Goal: Check status: Check status

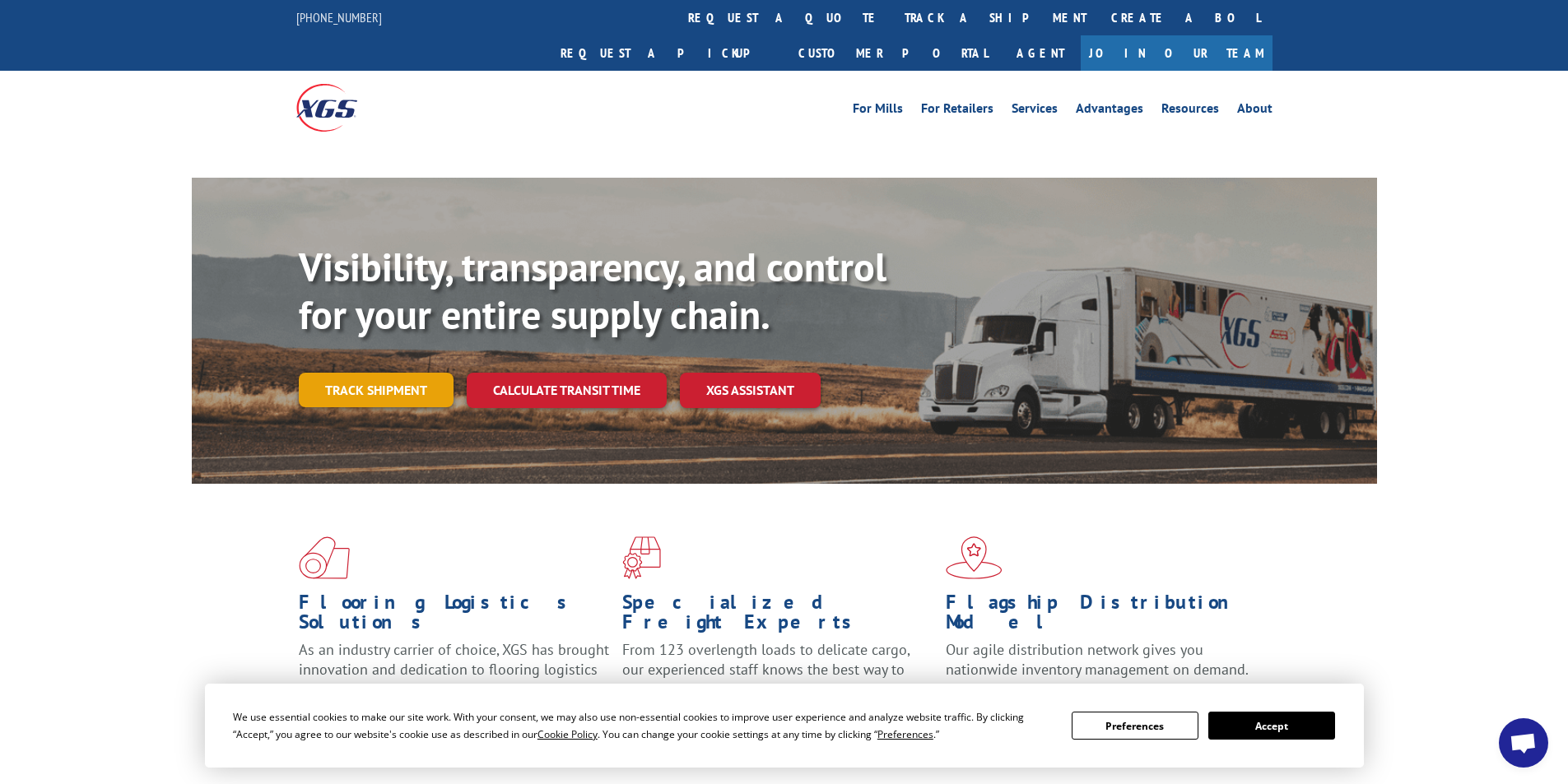
click at [392, 373] on link "Track shipment" at bounding box center [376, 390] width 155 height 35
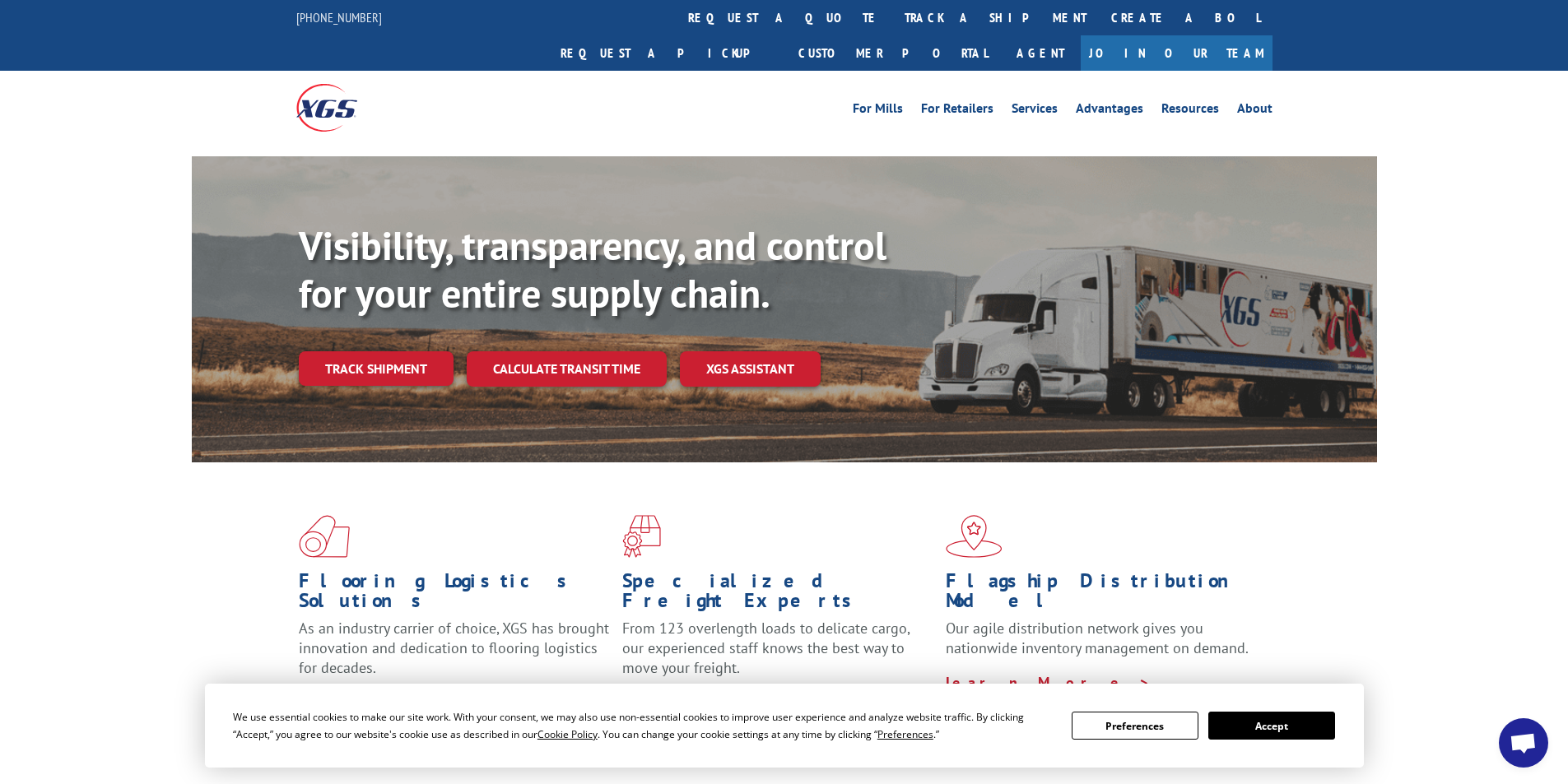
click at [1270, 731] on button "Accept" at bounding box center [1272, 726] width 127 height 28
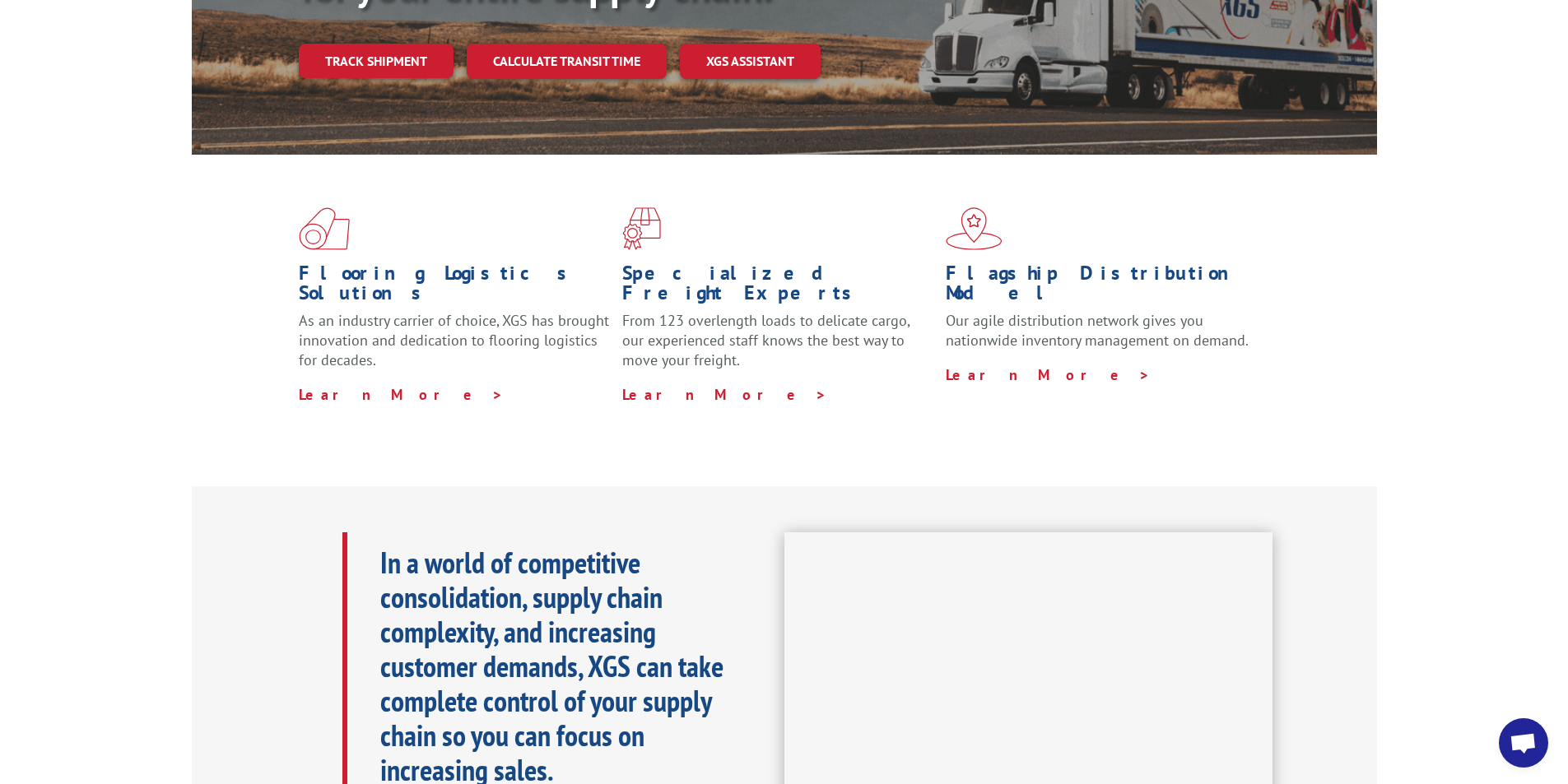
scroll to position [82, 0]
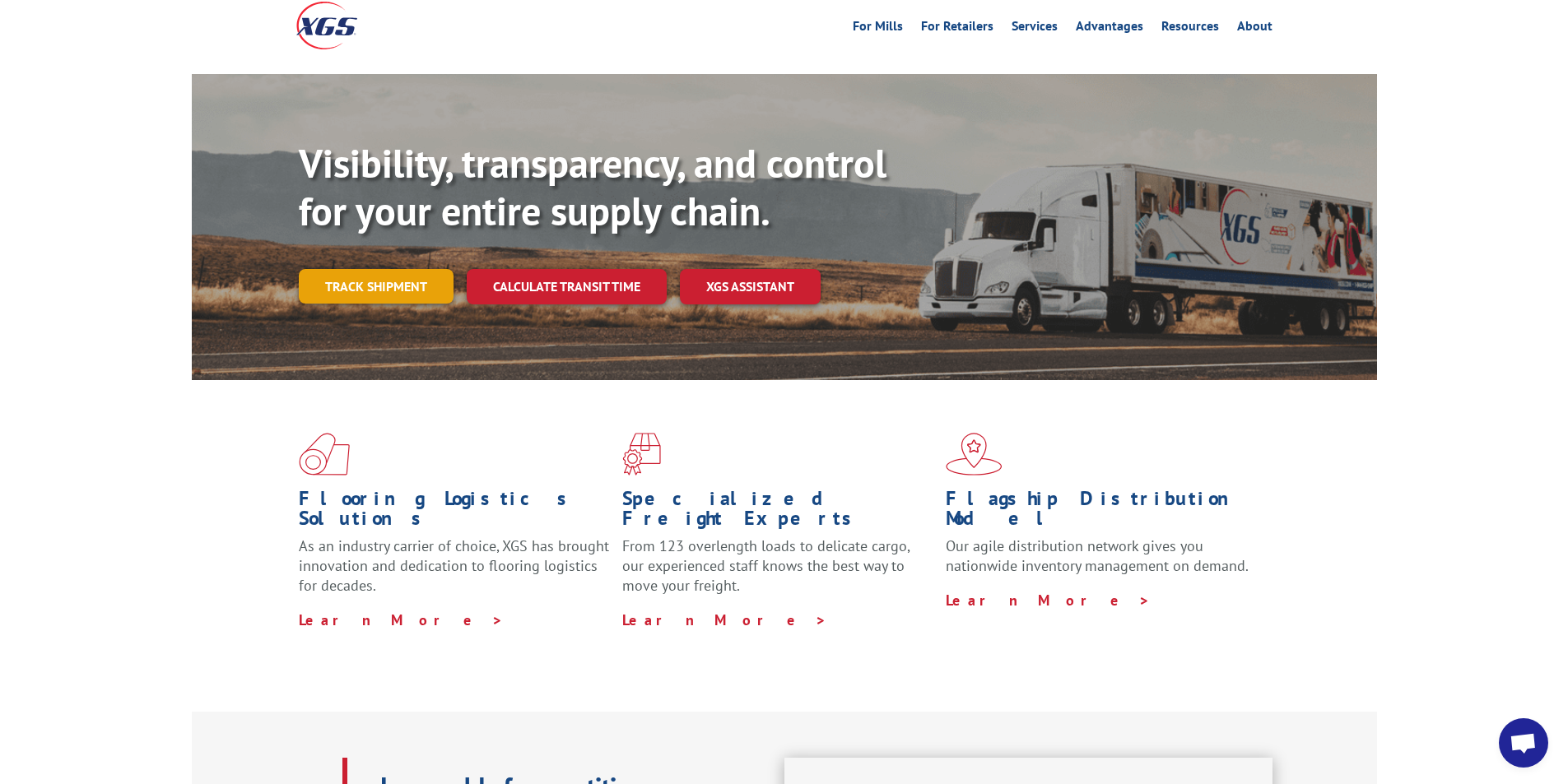
click at [385, 269] on link "Track shipment" at bounding box center [376, 286] width 155 height 35
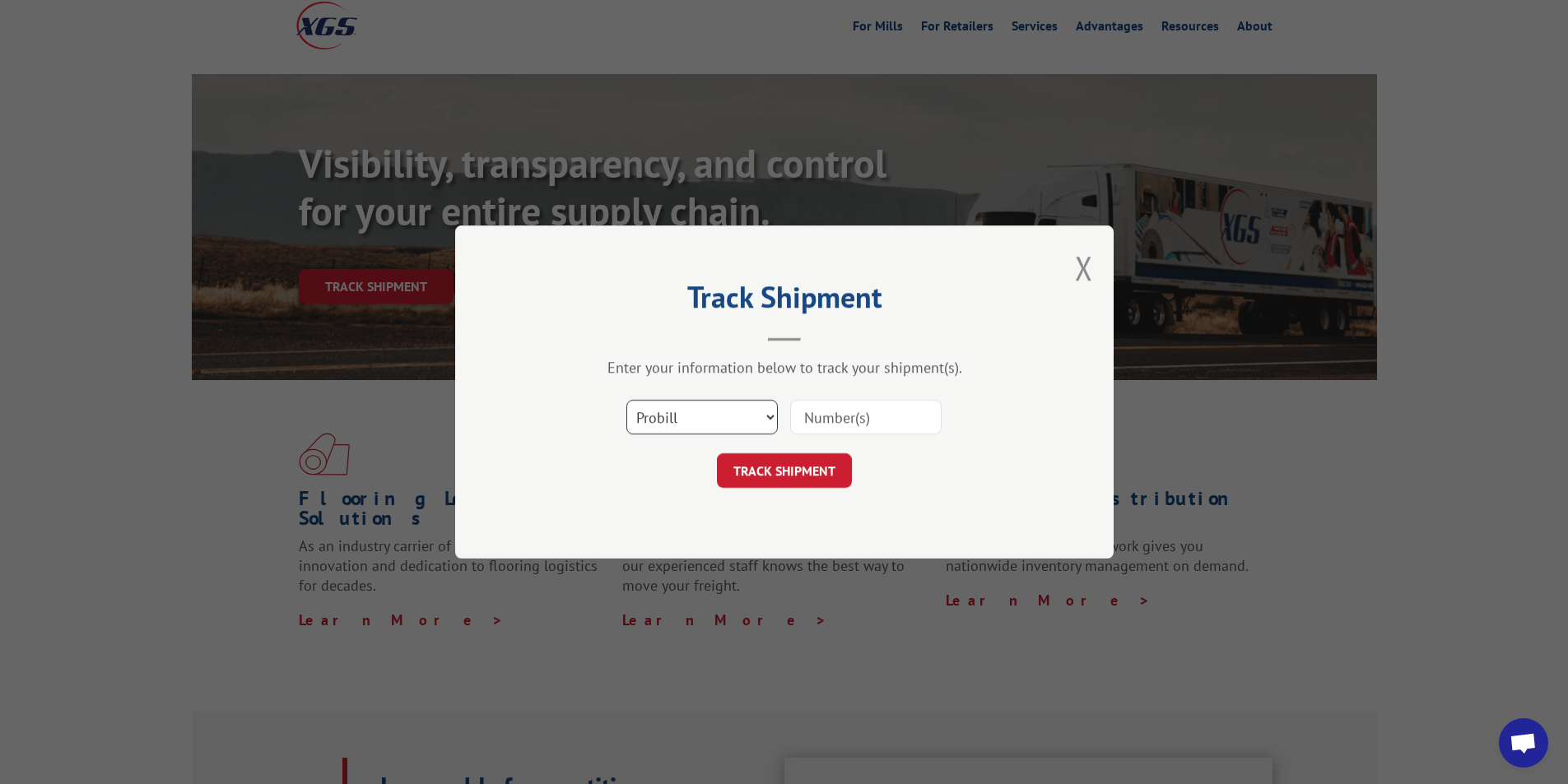
click at [762, 421] on select "Select category... Probill BOL PO" at bounding box center [702, 417] width 151 height 35
select select "bol"
click at [627, 400] on select "Select category... Probill BOL PO" at bounding box center [702, 417] width 151 height 35
click at [838, 422] on input at bounding box center [865, 417] width 151 height 35
paste input "SI-OEF-00036733"
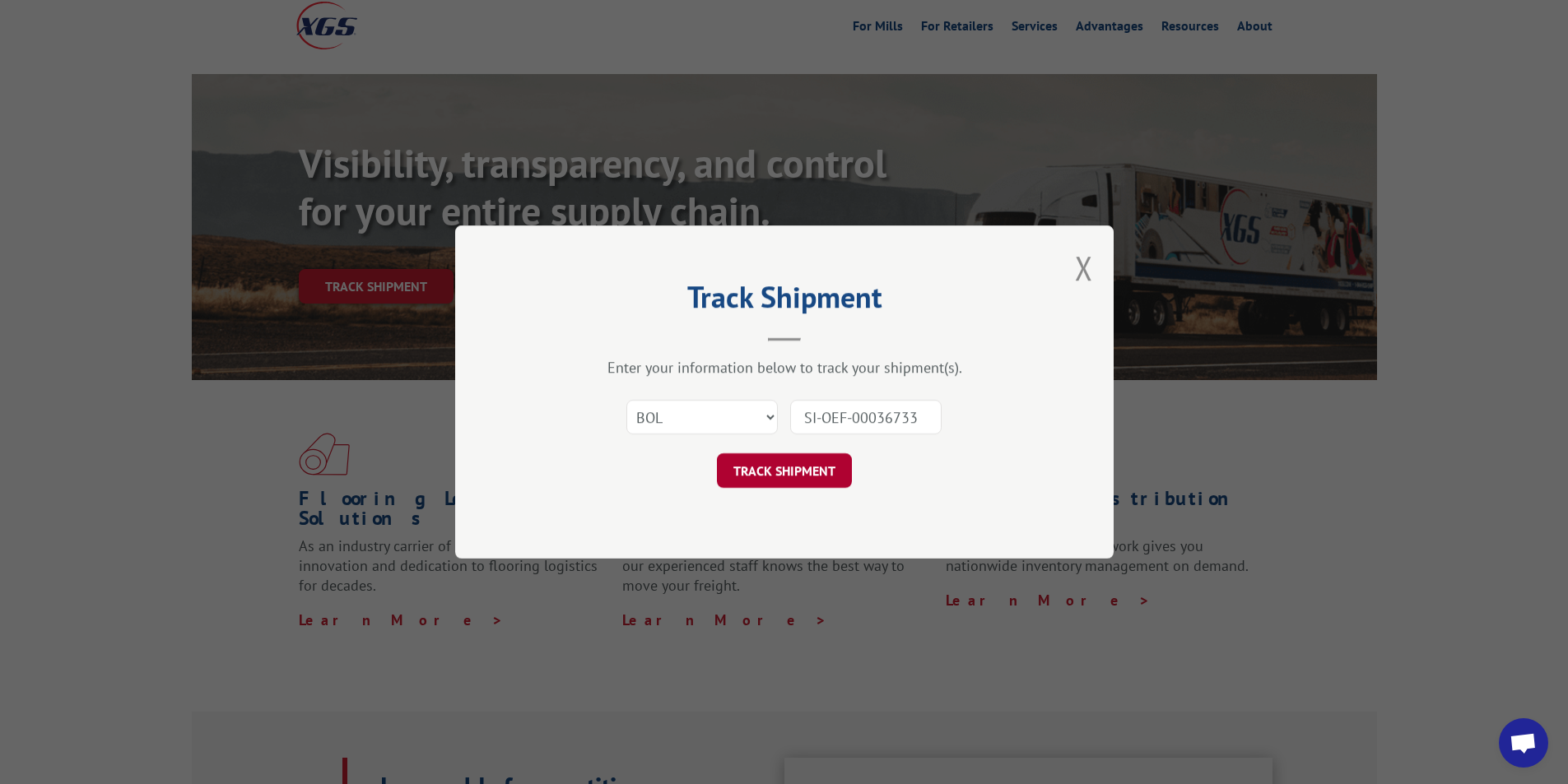
type input "SI-OEF-00036733"
click at [781, 484] on button "TRACK SHIPMENT" at bounding box center [784, 471] width 135 height 35
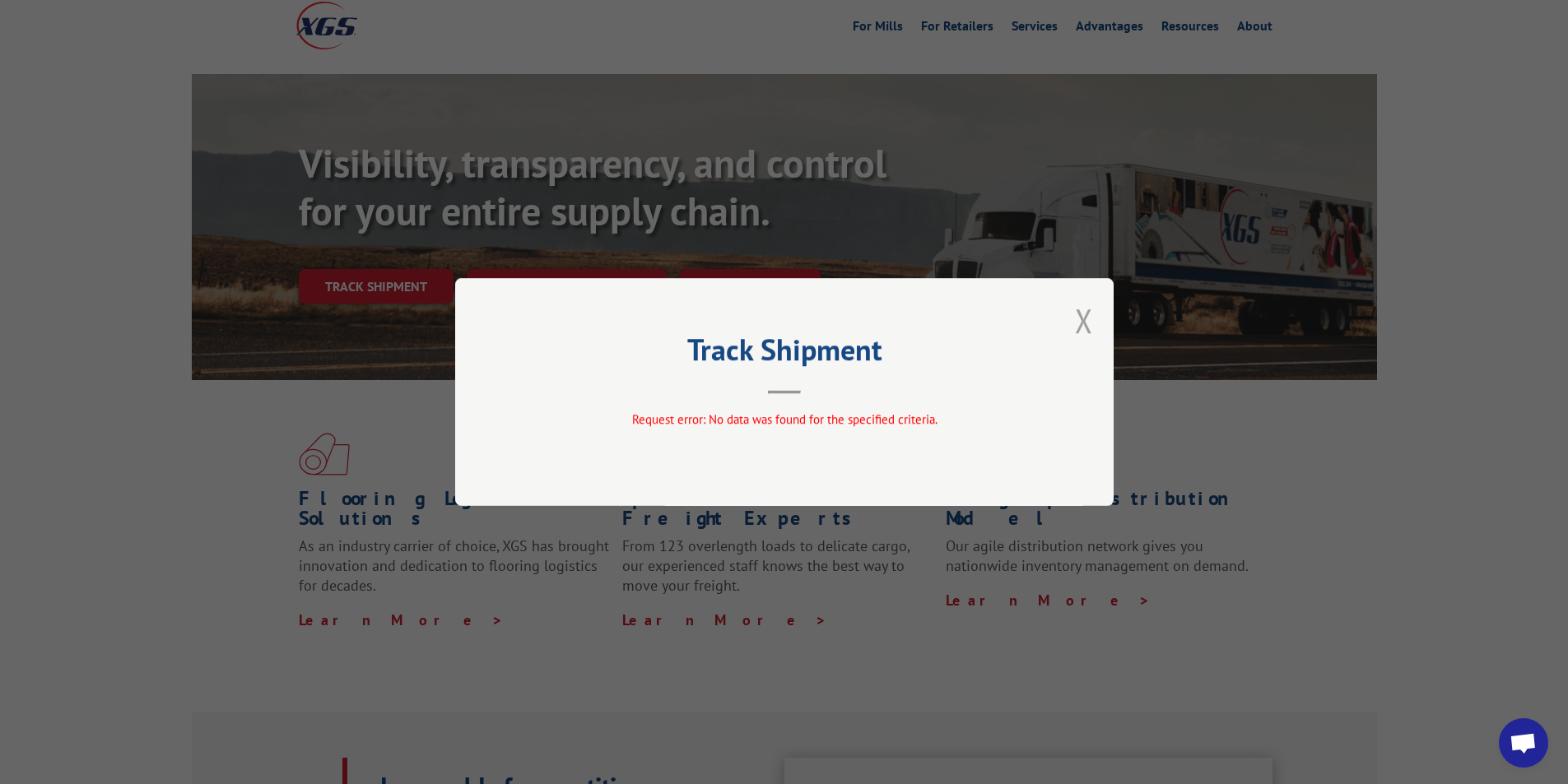
click at [1088, 329] on button "Close modal" at bounding box center [1083, 321] width 18 height 43
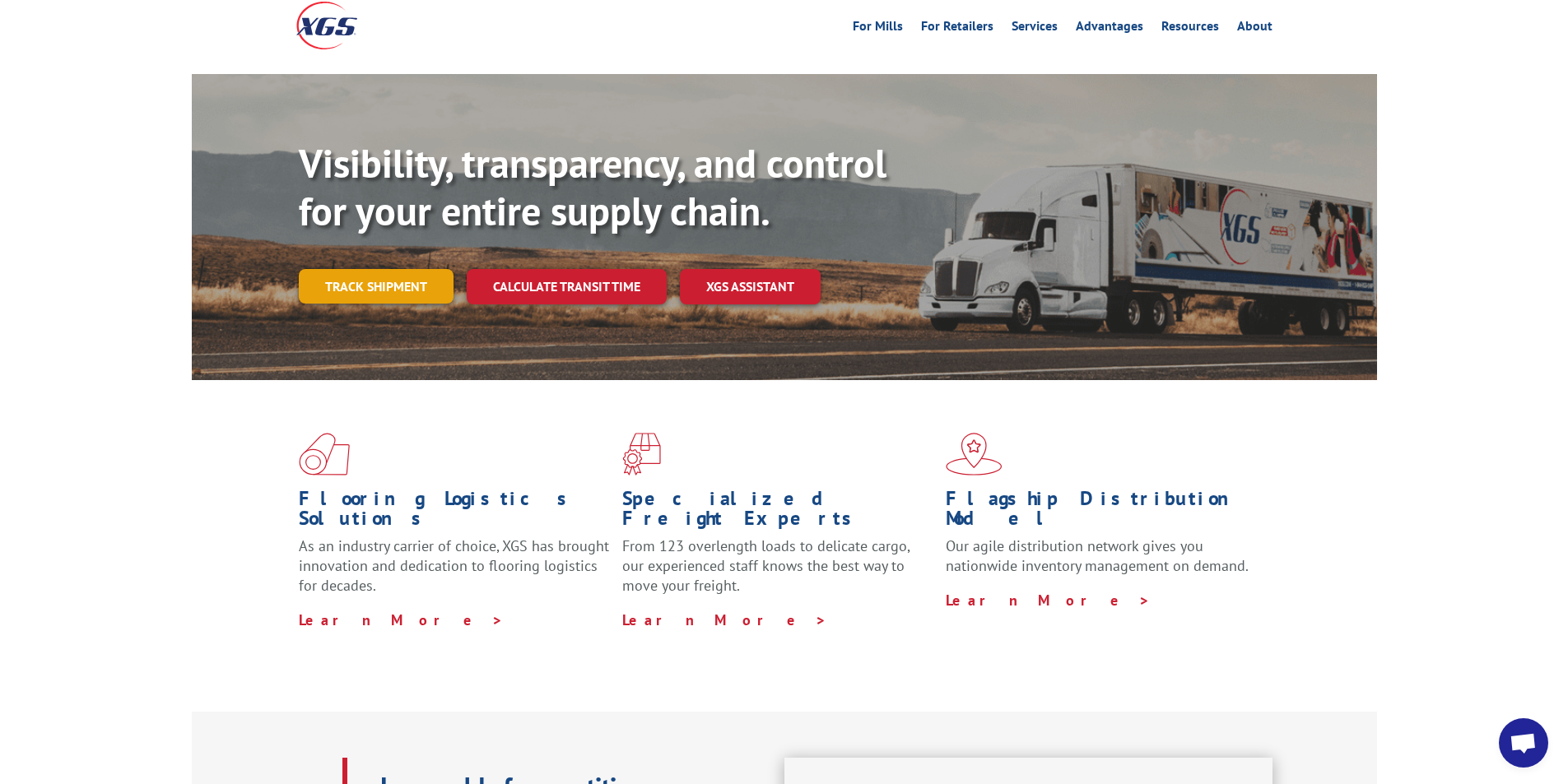
click at [378, 269] on link "Track shipment" at bounding box center [376, 286] width 155 height 35
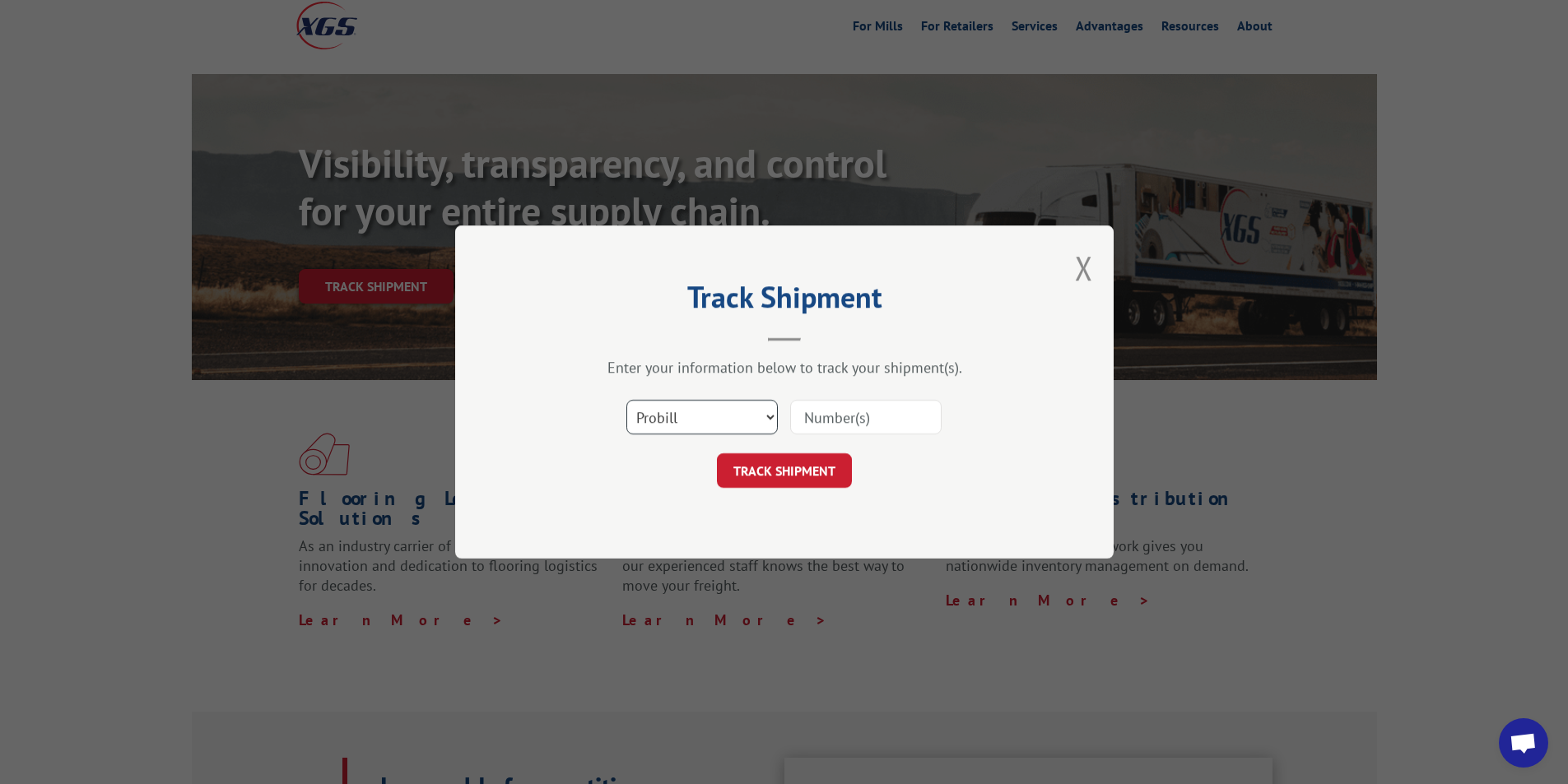
click at [666, 411] on select "Select category... Probill BOL PO" at bounding box center [702, 417] width 151 height 35
select select "bol"
click at [627, 400] on select "Select category... Probill BOL PO" at bounding box center [702, 417] width 151 height 35
click at [863, 409] on input at bounding box center [865, 417] width 151 height 35
click at [851, 417] on input "SI-OEF-00036733" at bounding box center [865, 417] width 151 height 35
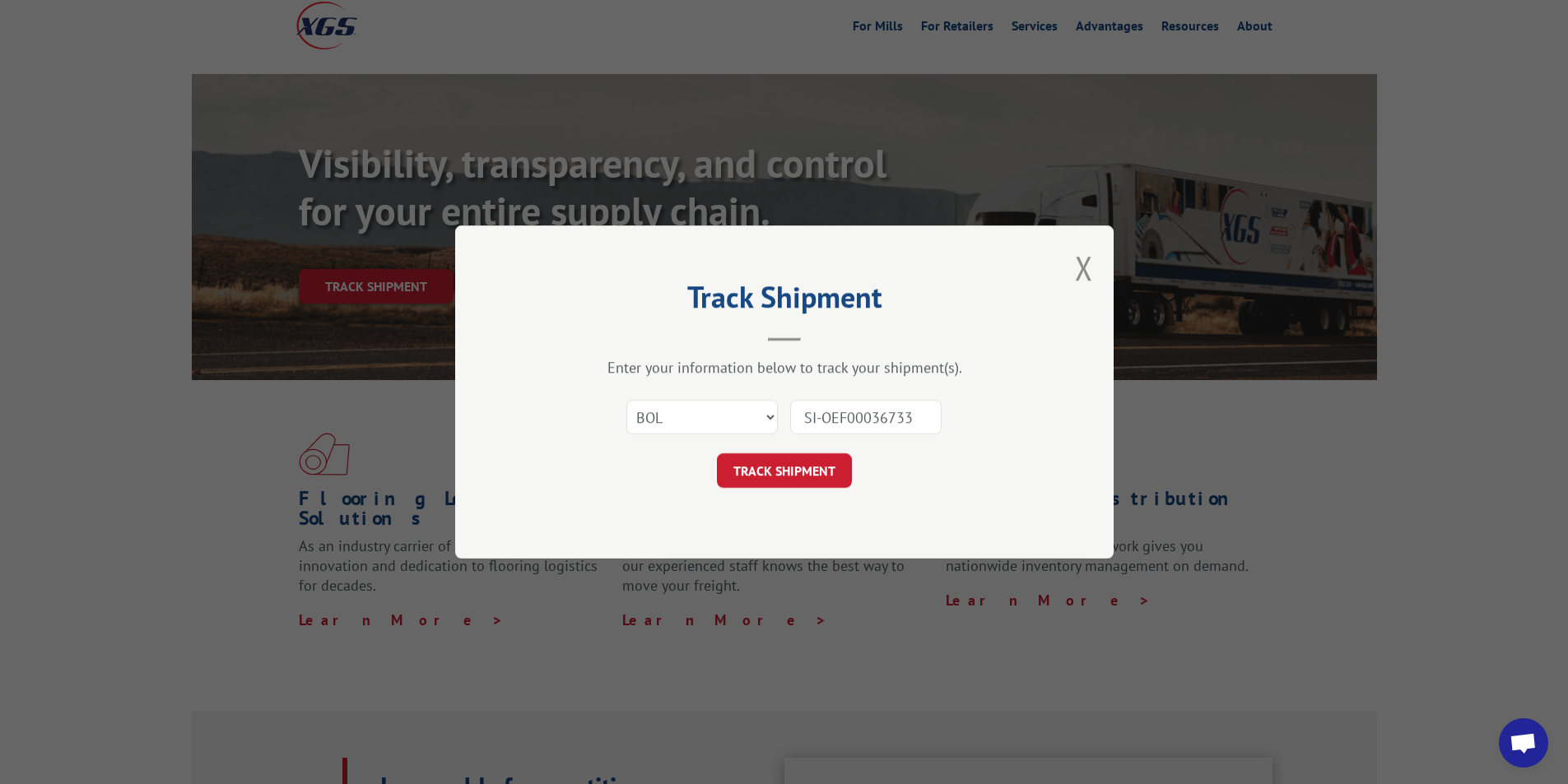
click at [819, 418] on input "SI-OEF00036733" at bounding box center [865, 417] width 151 height 35
type input "SIOEF00036733"
click at [835, 478] on button "TRACK SHIPMENT" at bounding box center [784, 471] width 135 height 35
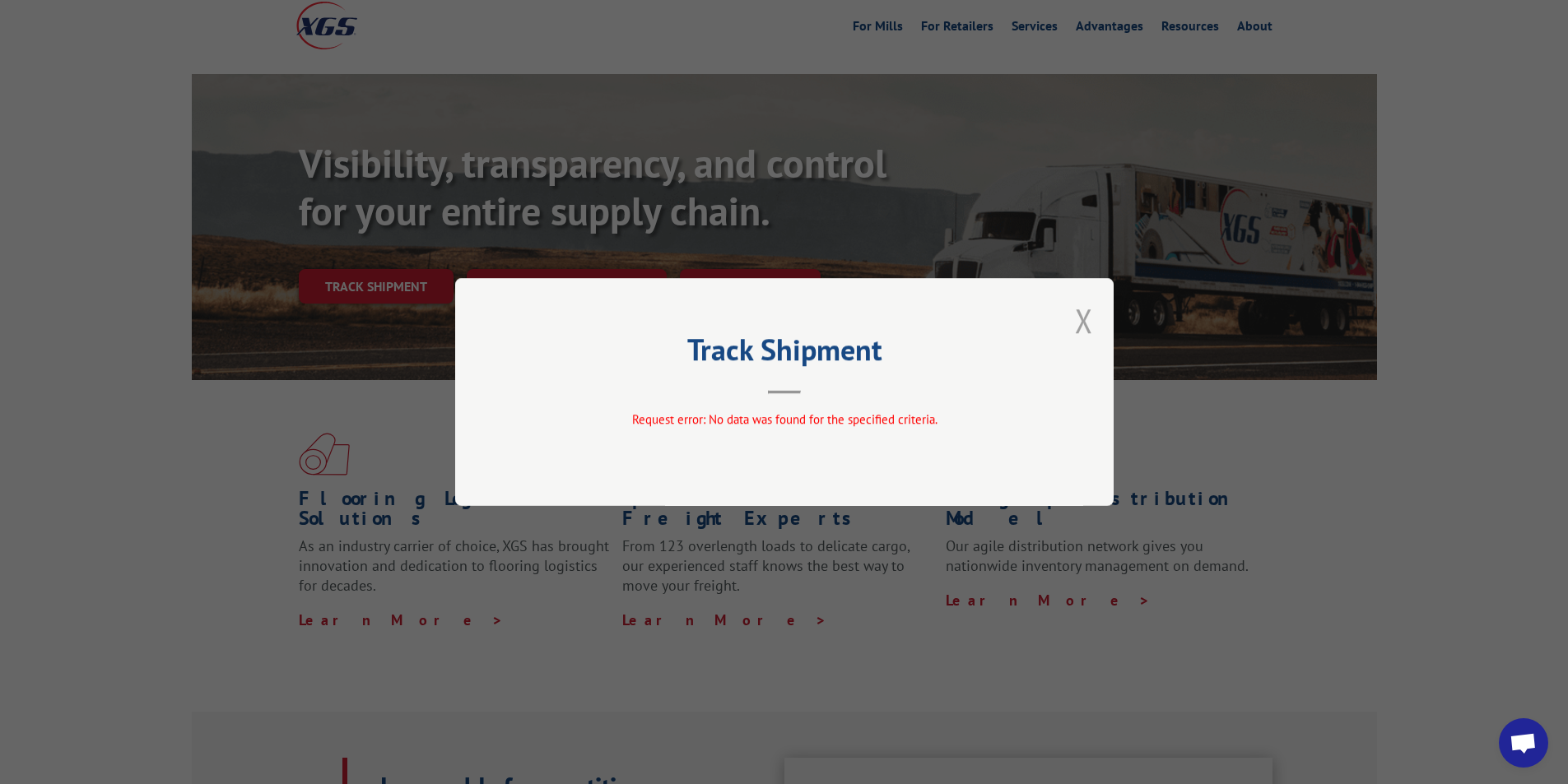
click at [1080, 323] on button "Close modal" at bounding box center [1083, 321] width 18 height 43
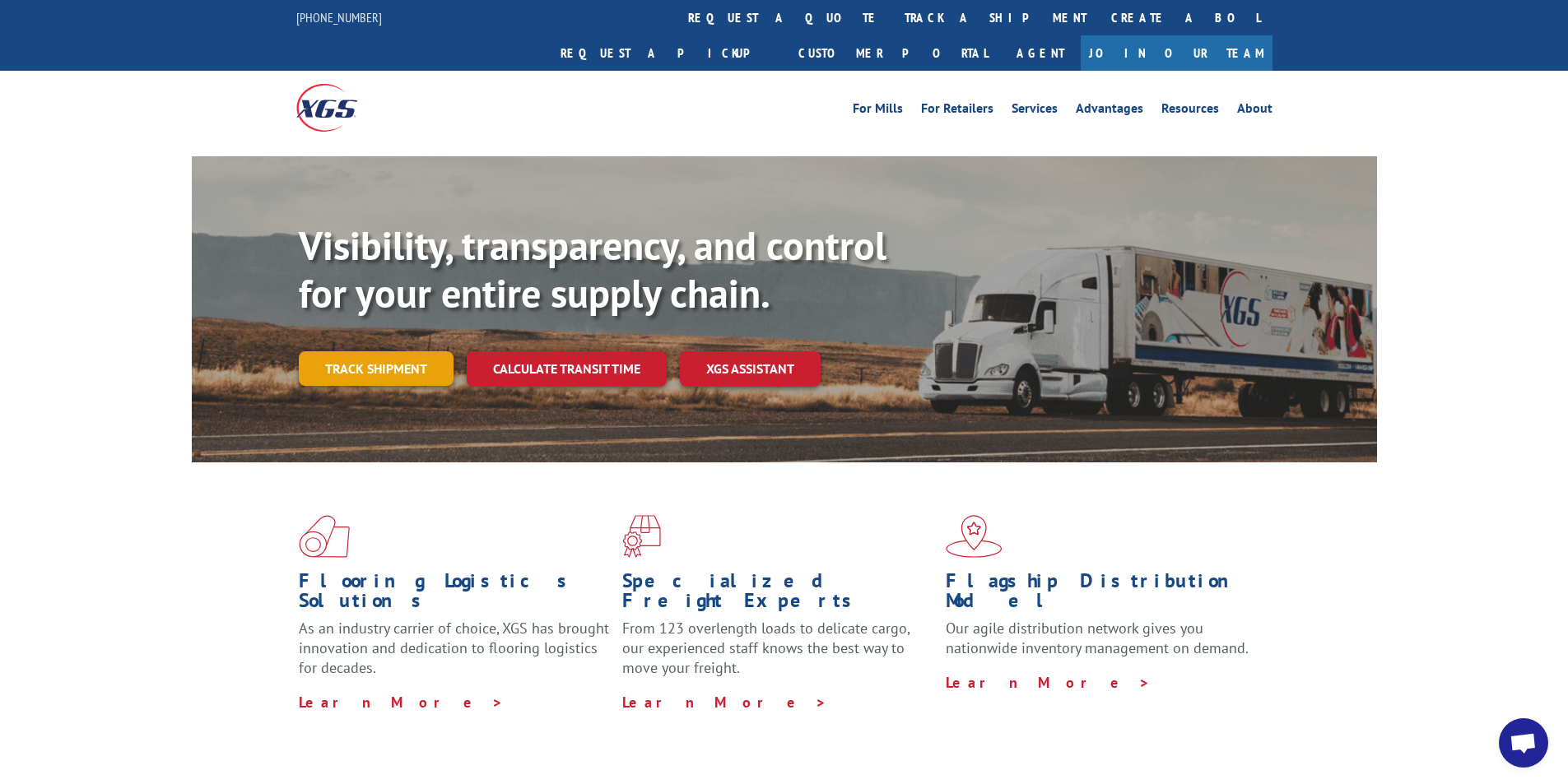
click at [409, 352] on link "Track shipment" at bounding box center [376, 369] width 155 height 35
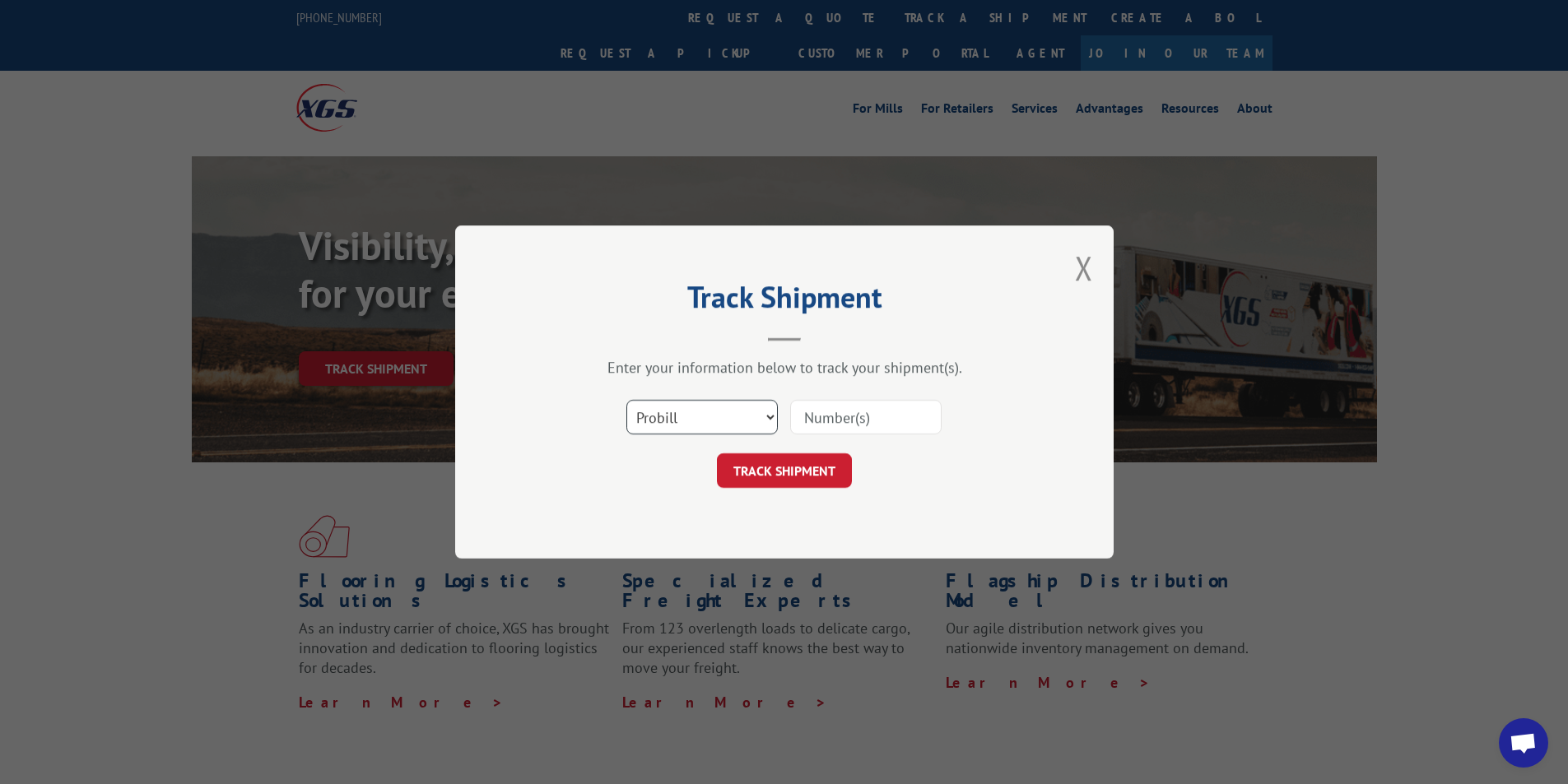
click at [737, 425] on select "Select category... Probill BOL PO" at bounding box center [702, 417] width 151 height 35
select select "bol"
click at [627, 400] on select "Select category... Probill BOL PO" at bounding box center [702, 417] width 151 height 35
click at [849, 414] on input at bounding box center [865, 417] width 151 height 35
paste input "CMAU6545276"
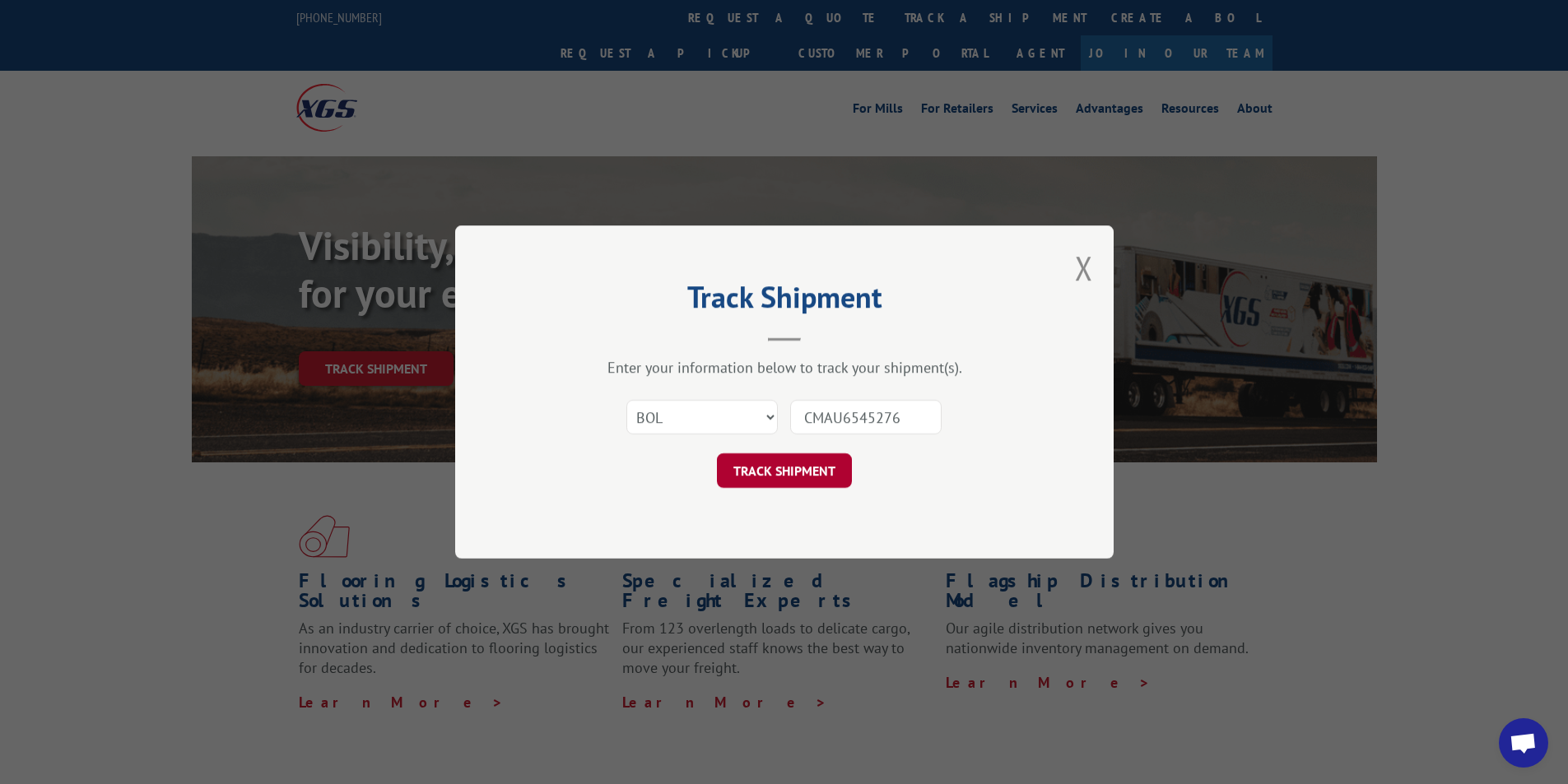
type input "CMAU6545276"
click at [796, 475] on button "TRACK SHIPMENT" at bounding box center [784, 471] width 135 height 35
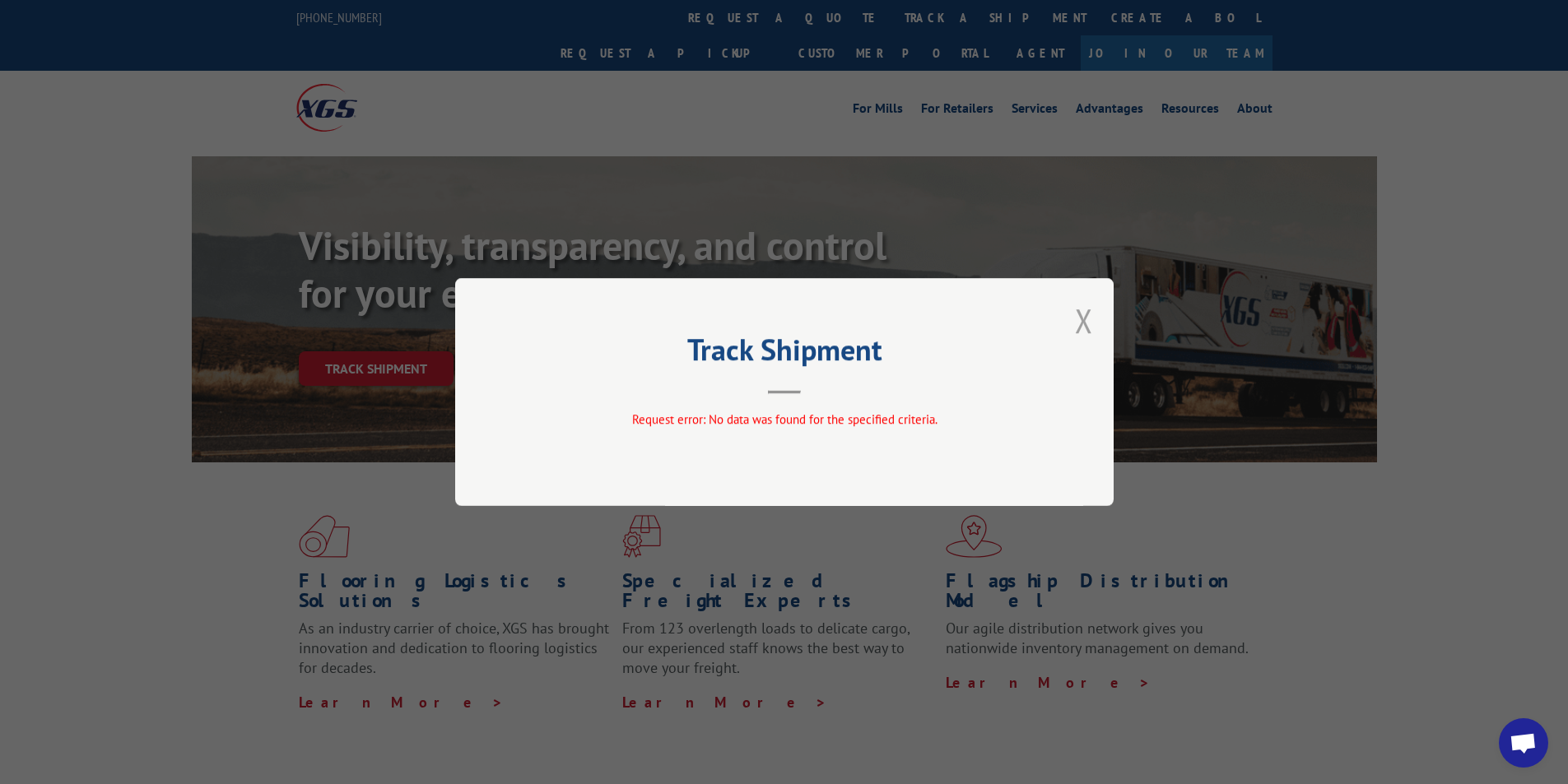
click at [1086, 328] on button "Close modal" at bounding box center [1083, 321] width 18 height 43
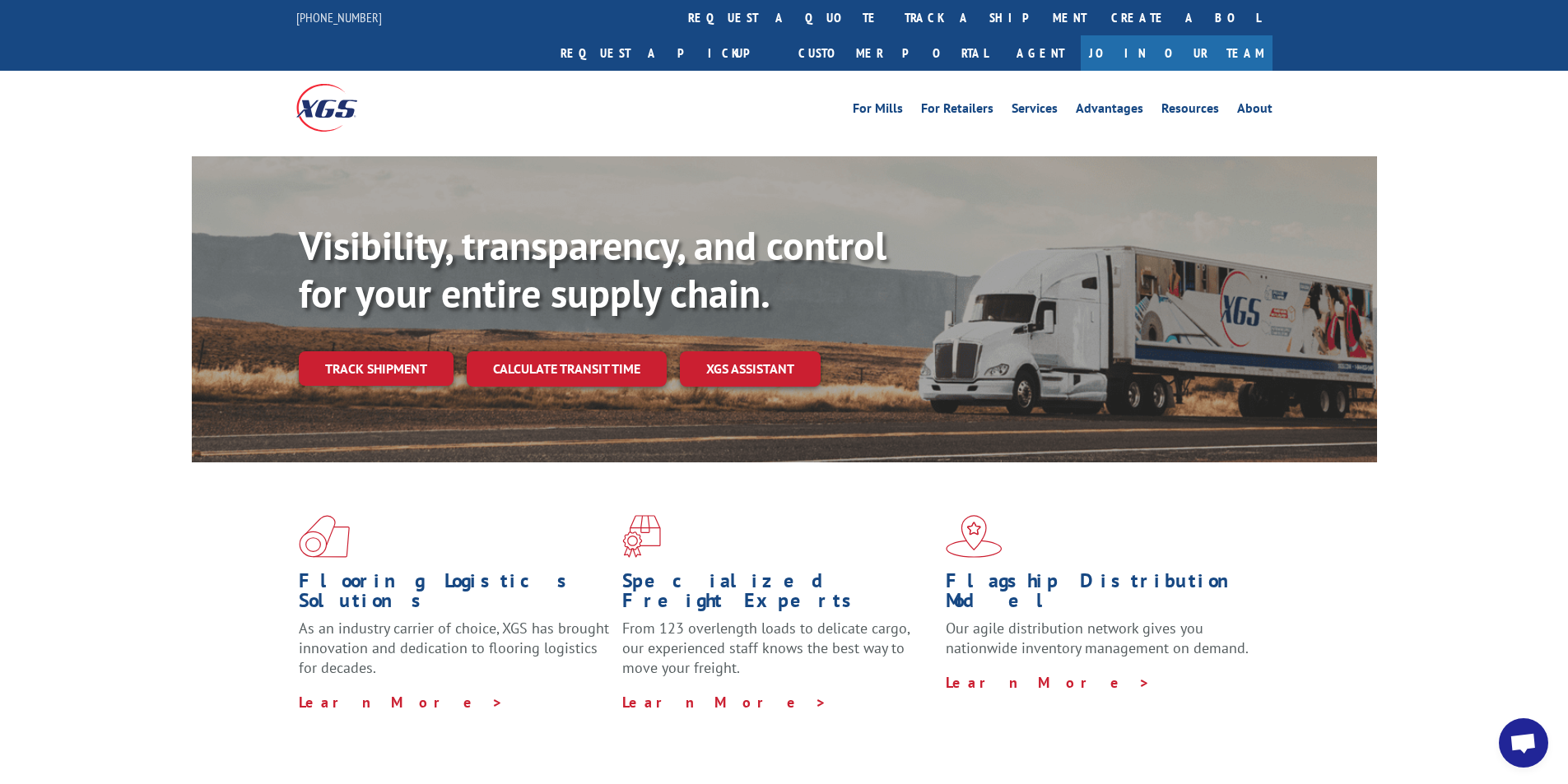
click at [404, 352] on div "Visibility, transparency, and control for your entire supply chain. Track shipm…" at bounding box center [838, 337] width 1078 height 230
click at [404, 352] on link "Track shipment" at bounding box center [376, 369] width 155 height 35
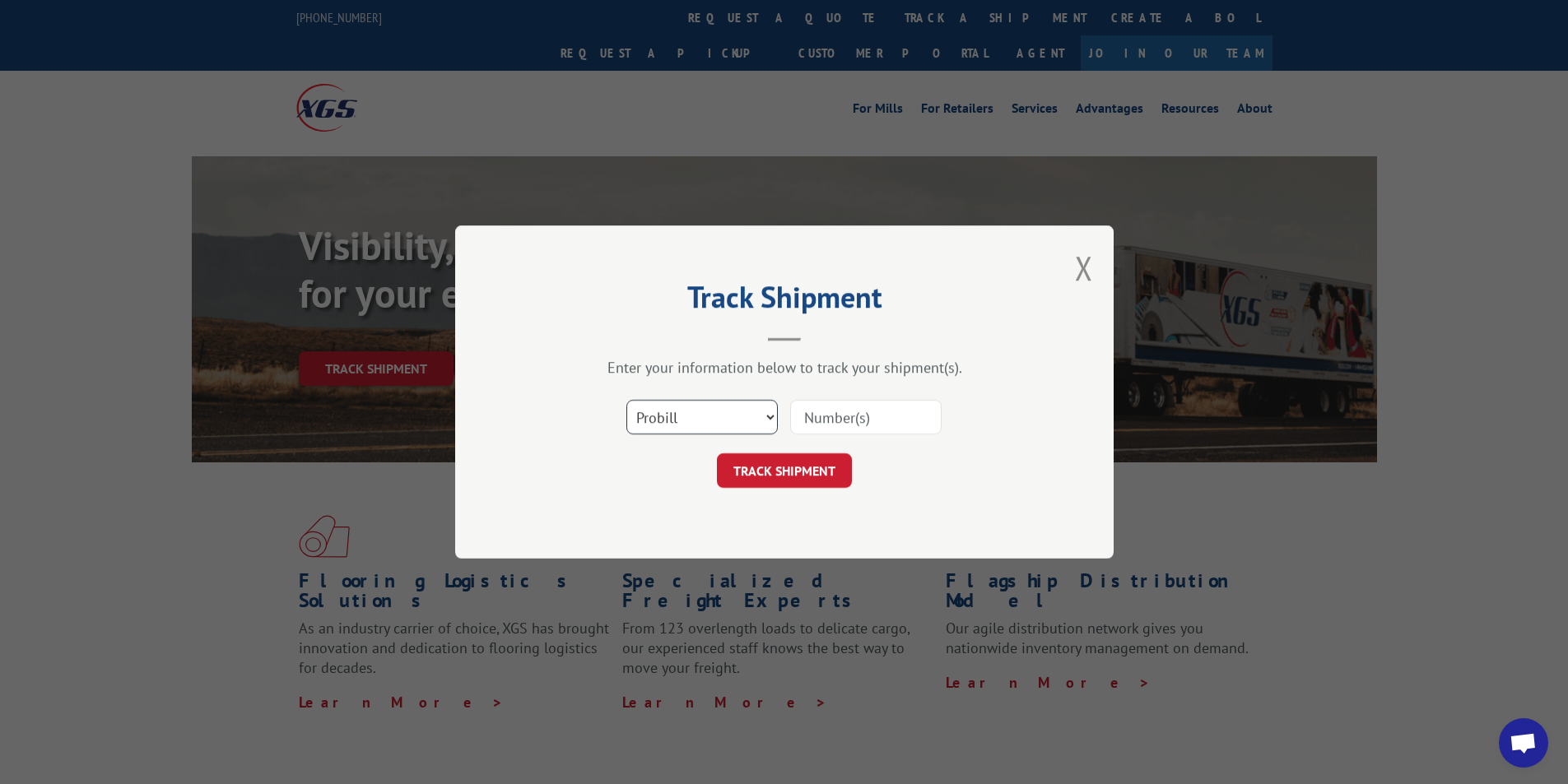
click at [721, 417] on select "Select category... Probill BOL PO" at bounding box center [702, 417] width 151 height 35
select select "bol"
click at [627, 400] on select "Select category... Probill BOL PO" at bounding box center [702, 417] width 151 height 35
click at [880, 423] on input at bounding box center [865, 417] width 151 height 35
paste input "CMAU6545276"
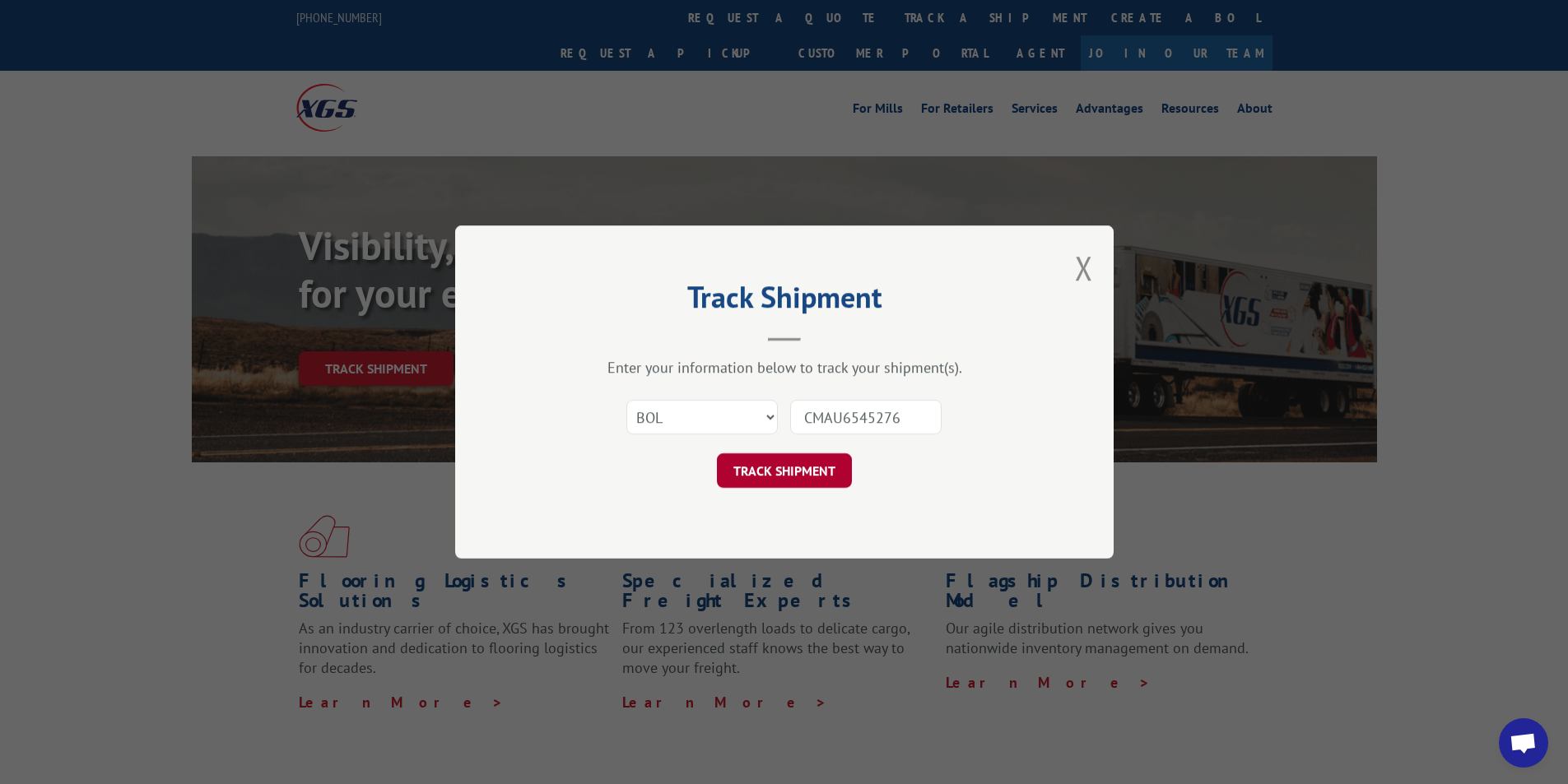
type input "CMAU6545276"
click at [801, 473] on button "TRACK SHIPMENT" at bounding box center [784, 471] width 135 height 35
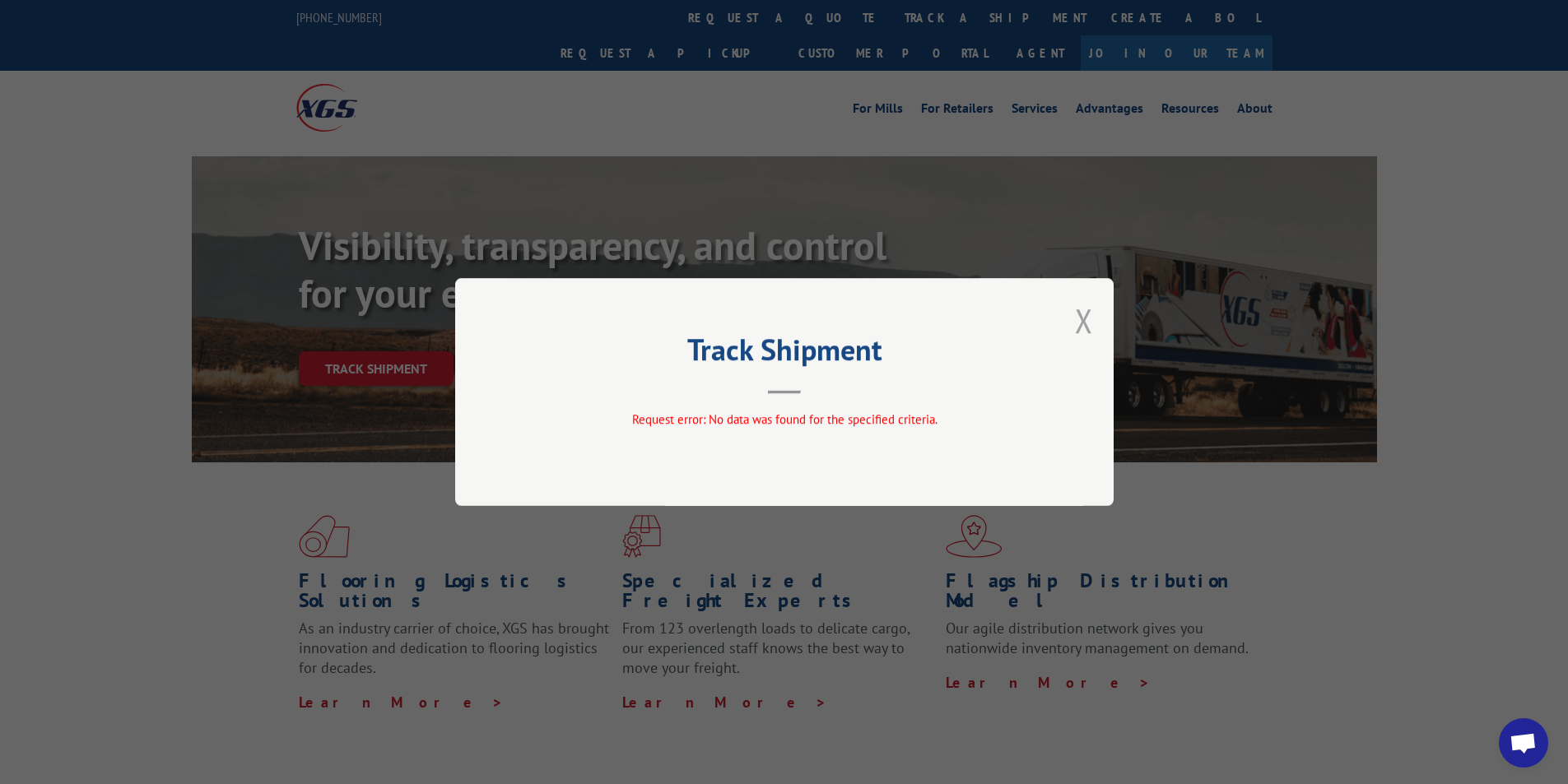
click at [1087, 328] on button "Close modal" at bounding box center [1083, 321] width 18 height 43
